Goal: Find contact information: Find contact information

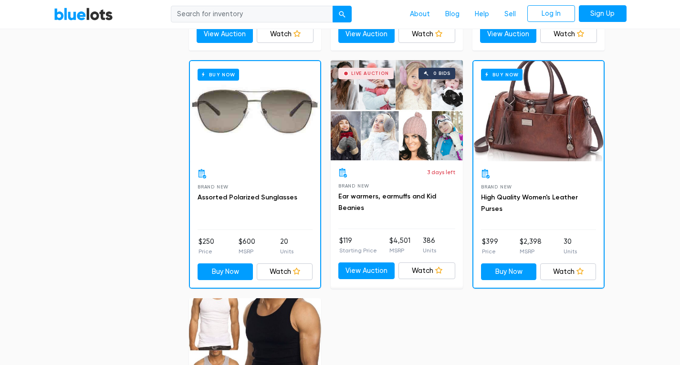
scroll to position [4176, 0]
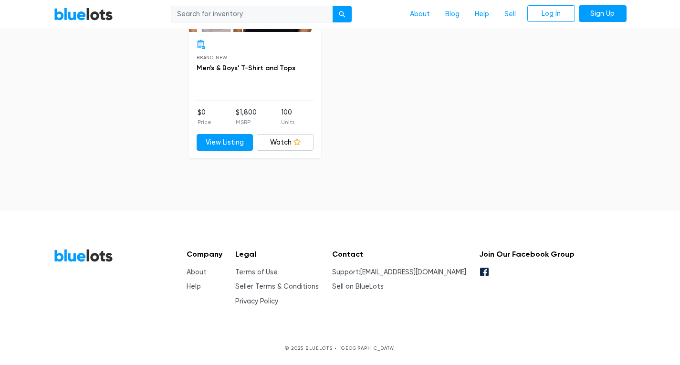
drag, startPoint x: 681, startPoint y: 27, endPoint x: 686, endPoint y: 354, distance: 326.8
drag, startPoint x: 459, startPoint y: 272, endPoint x: 383, endPoint y: 268, distance: 76.0
click at [383, 268] on div "Company About Help Legal Terms of Use Seller Terms & Conditions Privacy Policy …" at bounding box center [377, 278] width 396 height 58
copy li "[EMAIL_ADDRESS][DOMAIN_NAME]"
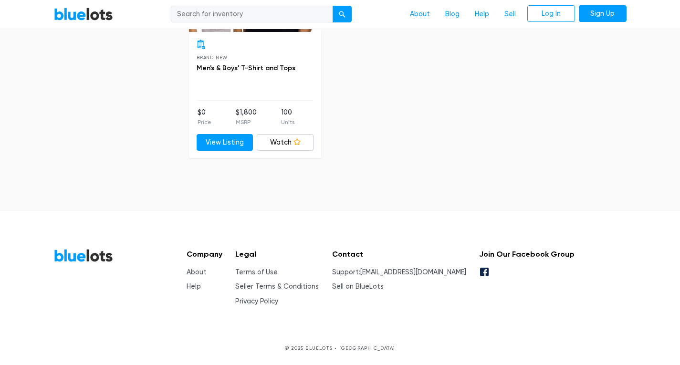
click at [391, 291] on div "Contact Support: [EMAIL_ADDRESS][DOMAIN_NAME] Sell on BlueLots" at bounding box center [399, 278] width 134 height 57
click at [384, 288] on link "Sell on BlueLots" at bounding box center [358, 286] width 52 height 8
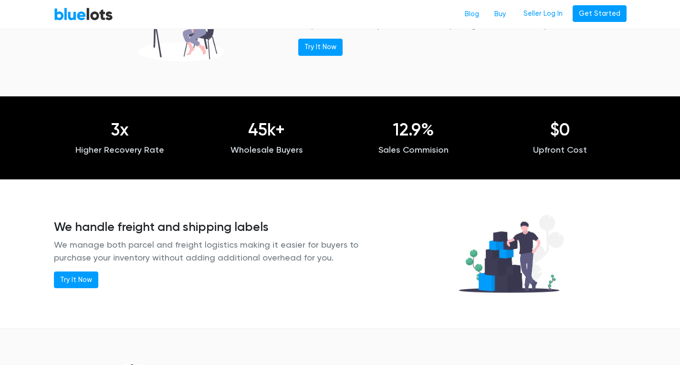
scroll to position [1283, 0]
